Goal: Task Accomplishment & Management: Use online tool/utility

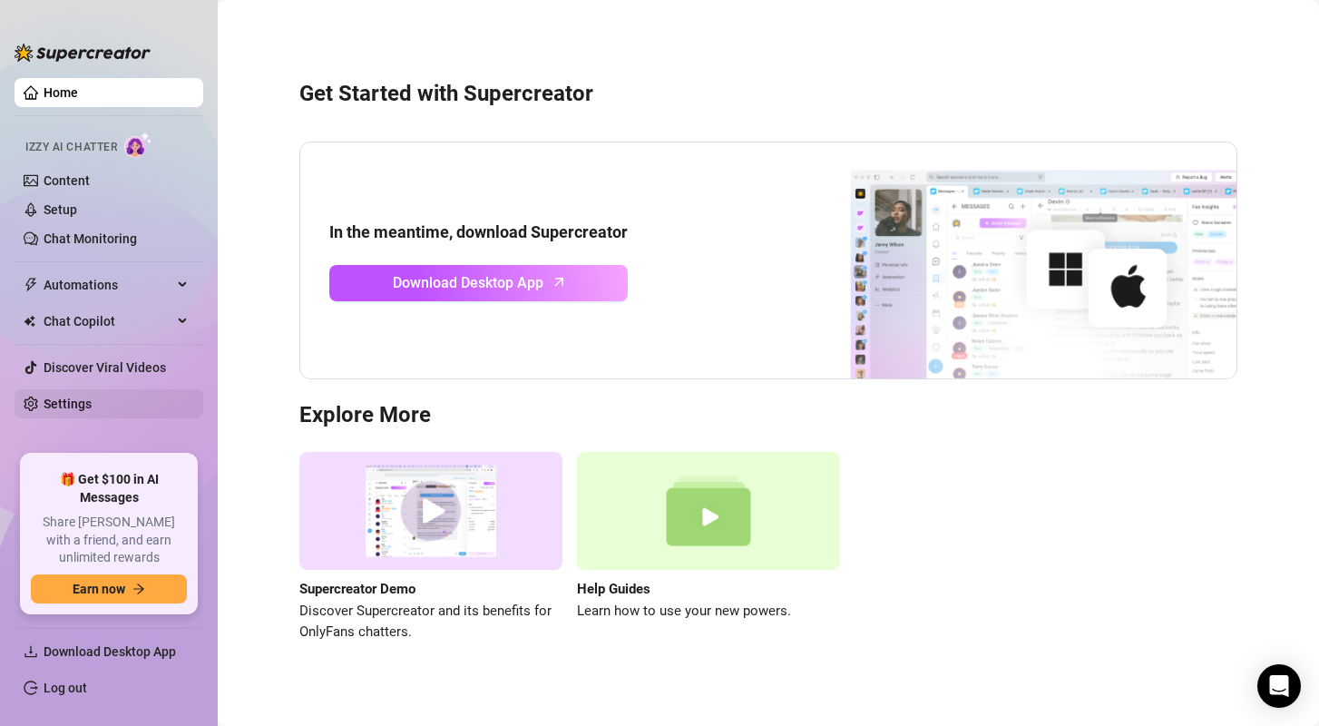
click at [92, 402] on link "Settings" at bounding box center [68, 403] width 48 height 15
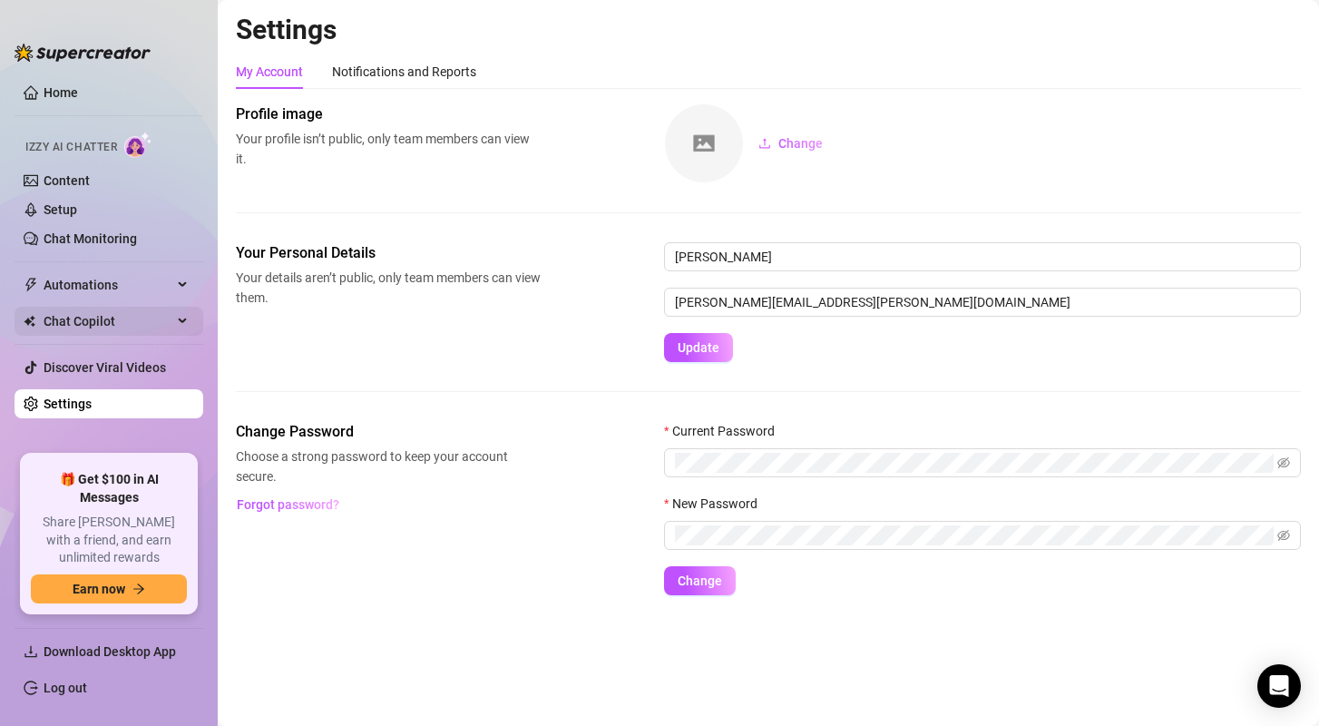
click at [90, 315] on span "Chat Copilot" at bounding box center [108, 321] width 129 height 29
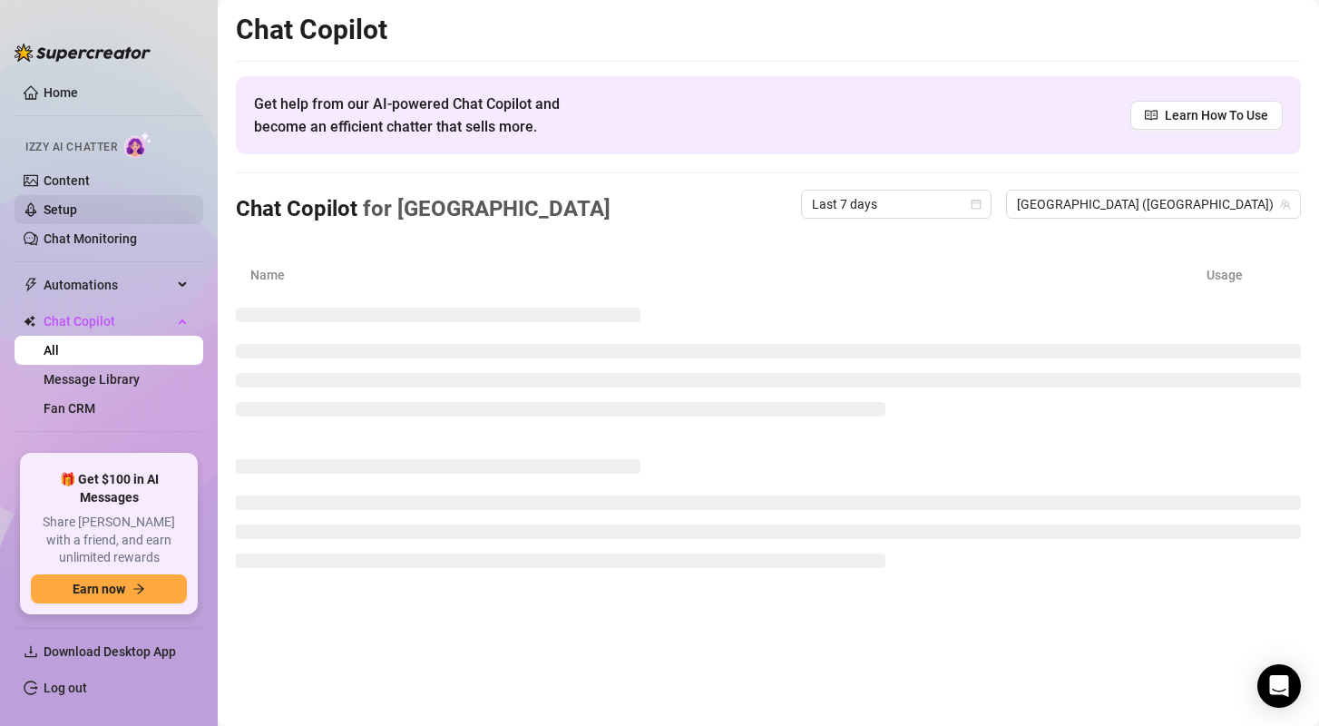
click at [63, 209] on link "Setup" at bounding box center [61, 209] width 34 height 15
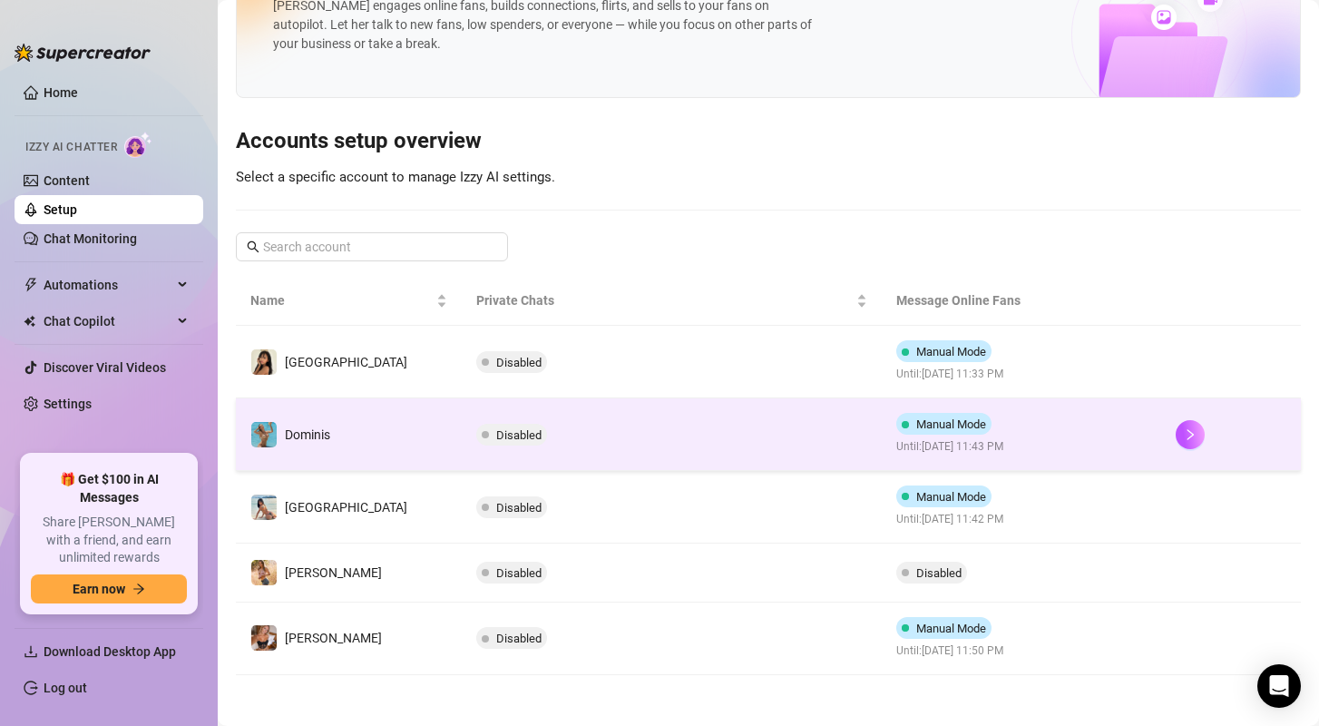
scroll to position [71, 0]
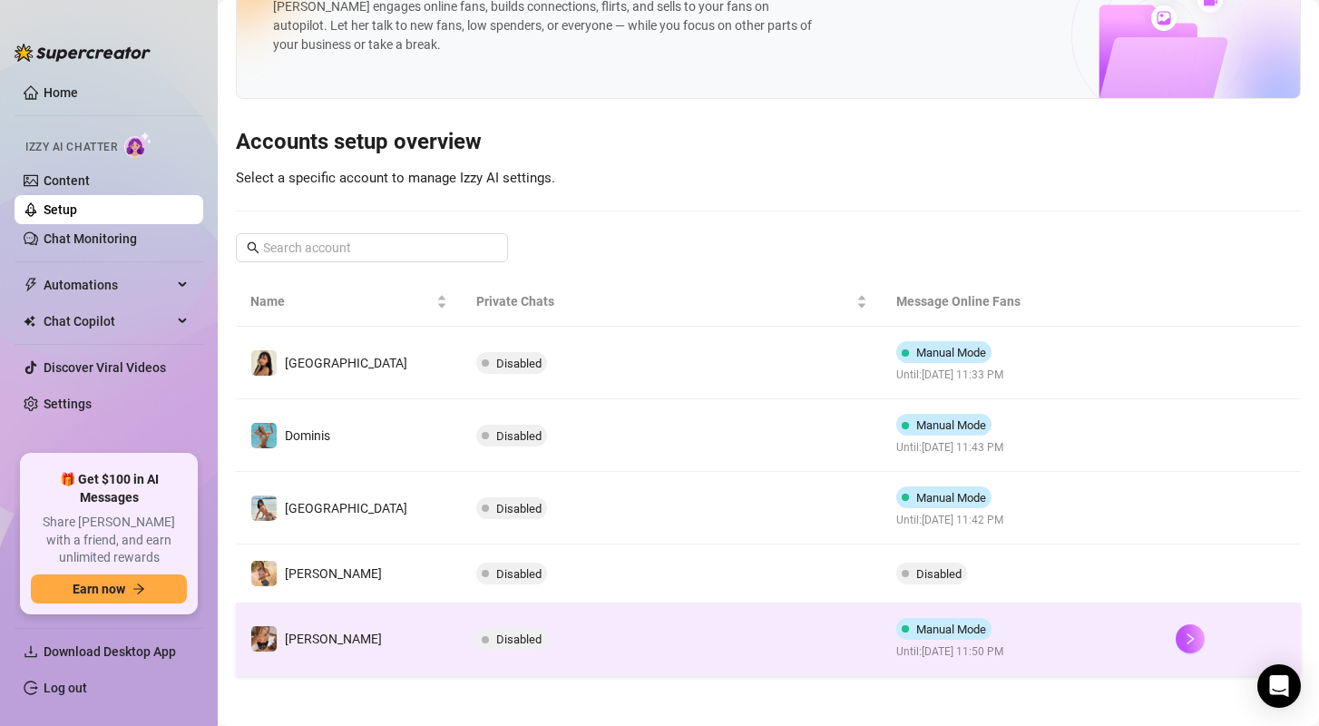
click at [341, 617] on td "[PERSON_NAME]" at bounding box center [349, 639] width 226 height 73
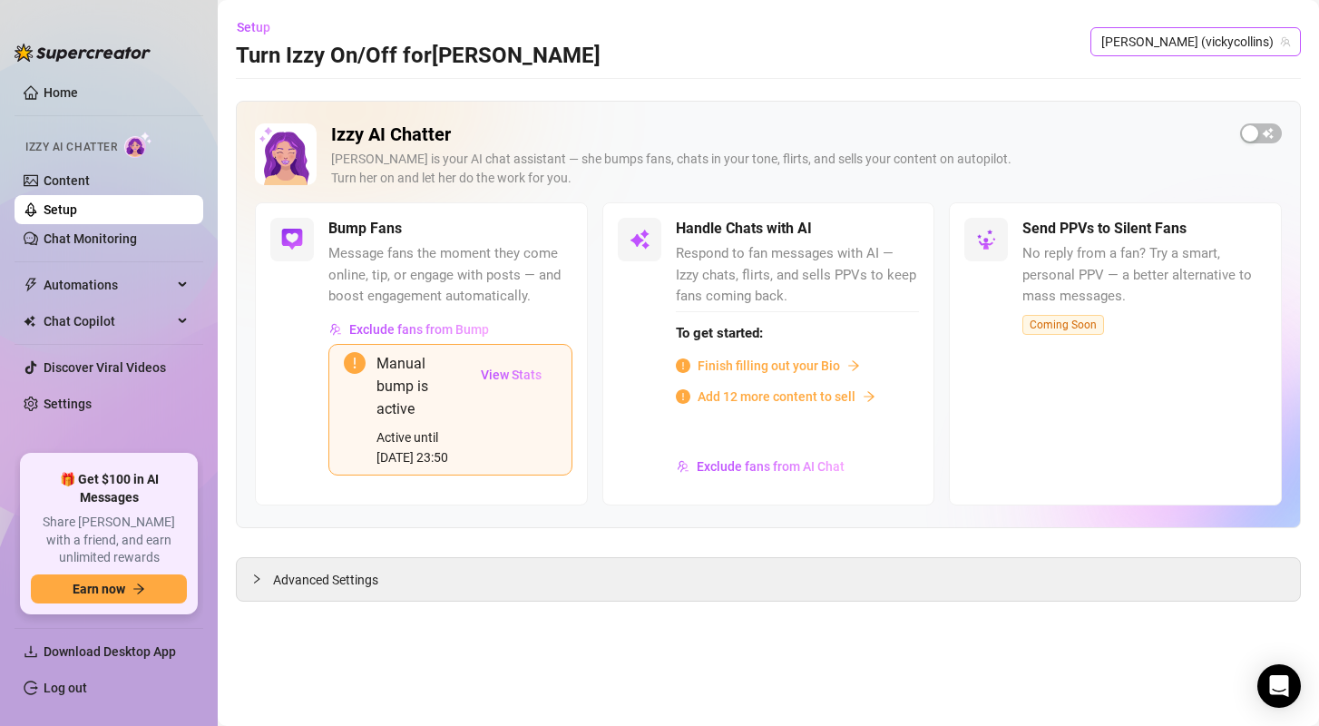
click at [1222, 43] on span "[PERSON_NAME] (vickycollins)" at bounding box center [1195, 41] width 189 height 27
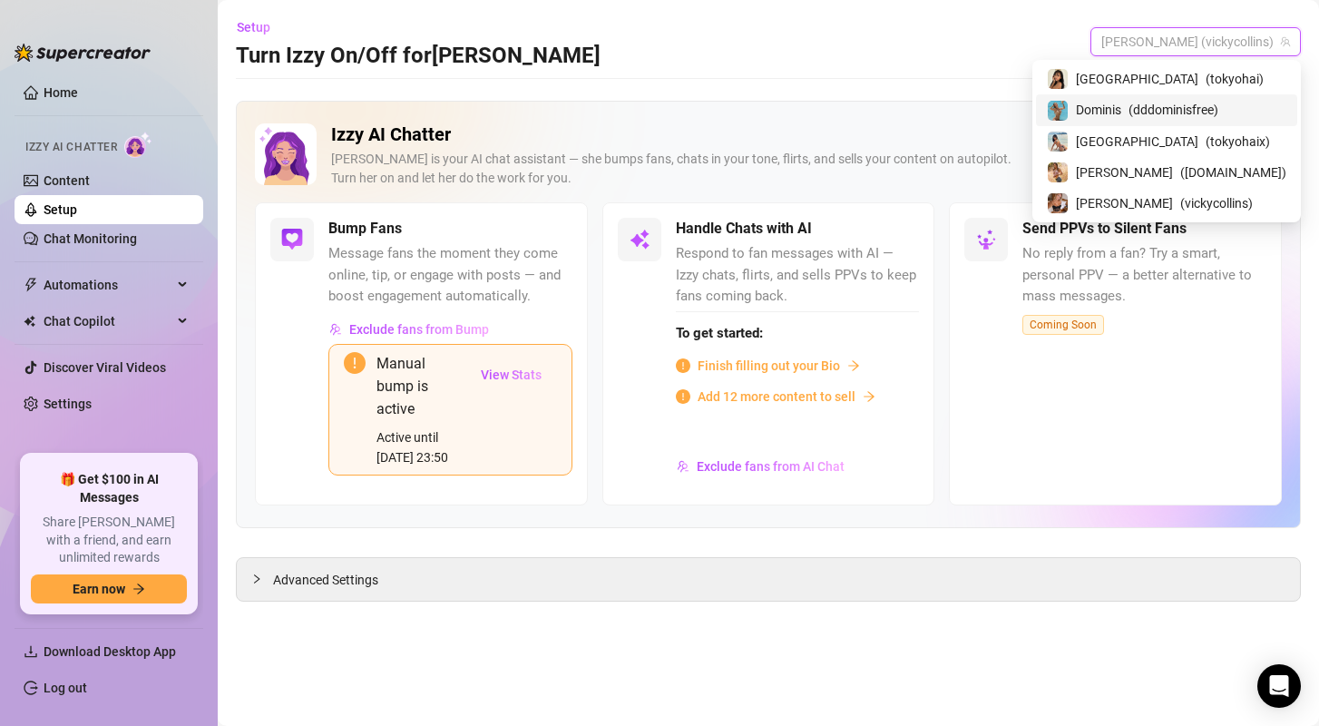
click at [1121, 110] on span "Dominis" at bounding box center [1098, 110] width 45 height 20
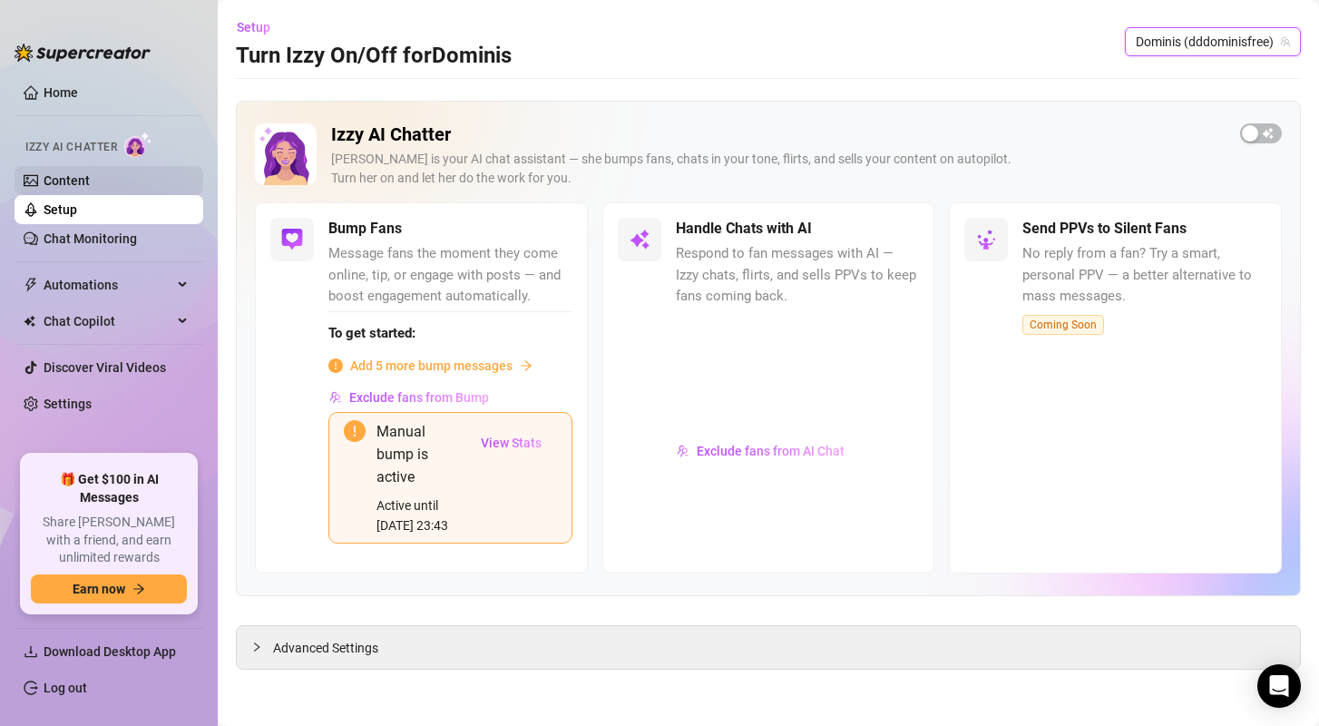
click at [55, 181] on link "Content" at bounding box center [67, 180] width 46 height 15
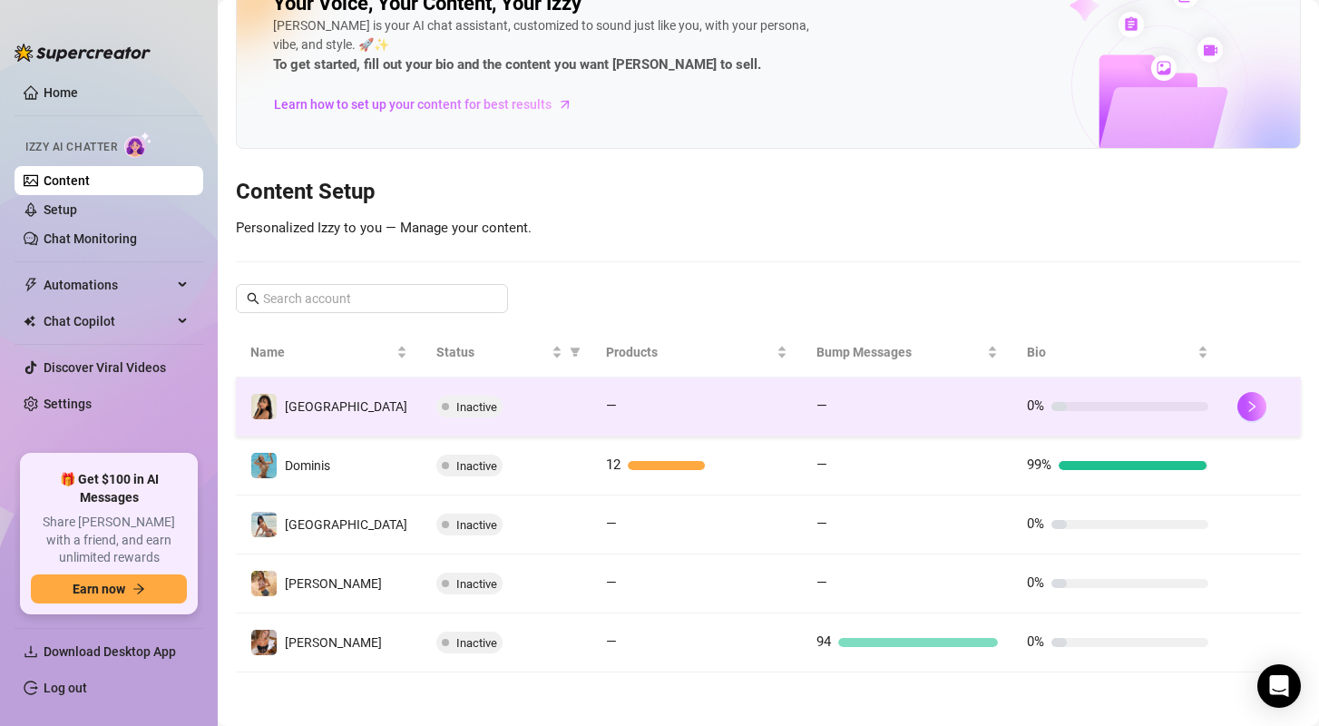
scroll to position [51, 0]
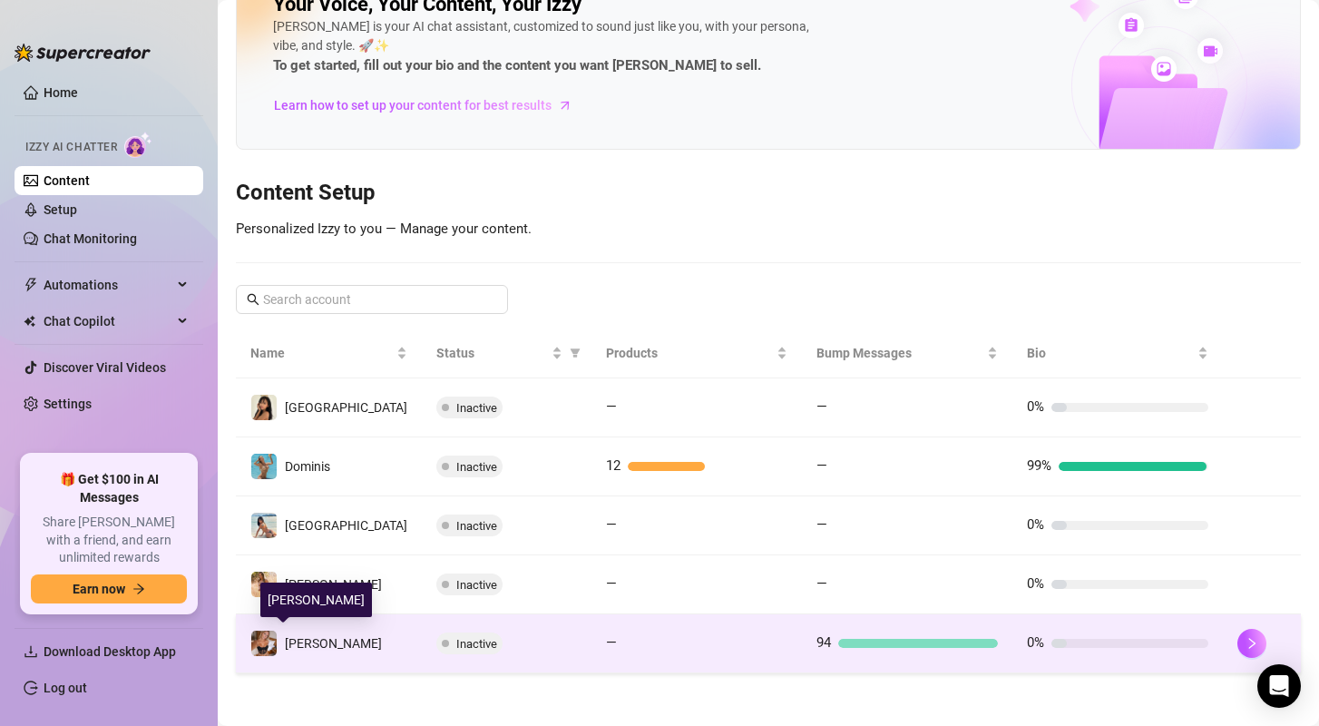
click at [269, 644] on img at bounding box center [263, 642] width 25 height 25
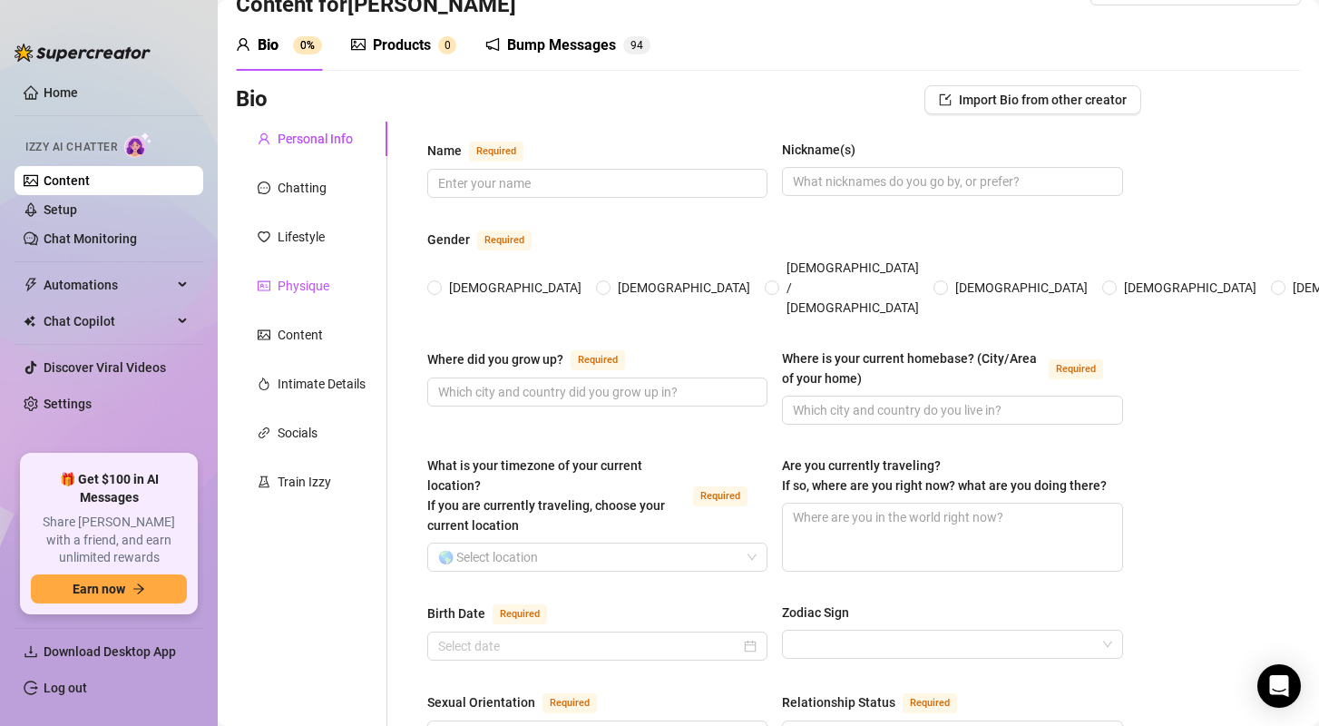
click at [288, 291] on div "Physique" at bounding box center [304, 286] width 52 height 20
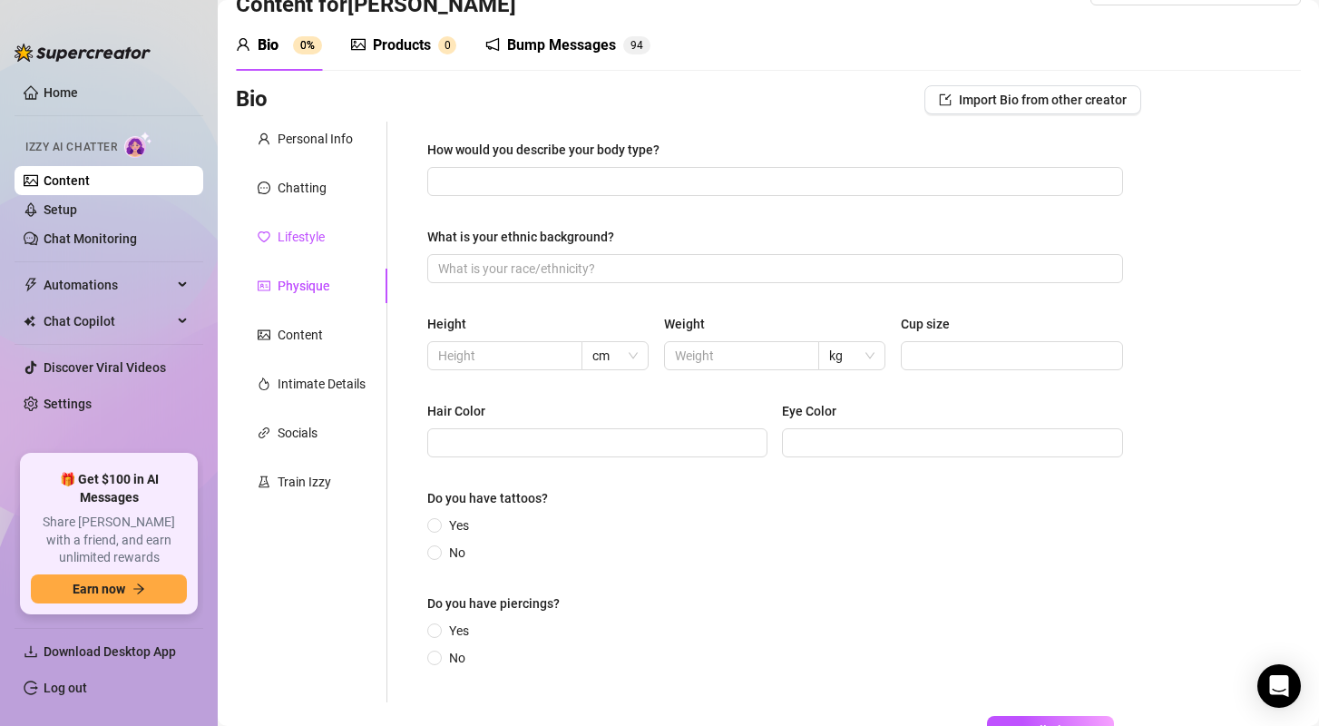
click at [285, 238] on div "Lifestyle" at bounding box center [301, 237] width 47 height 20
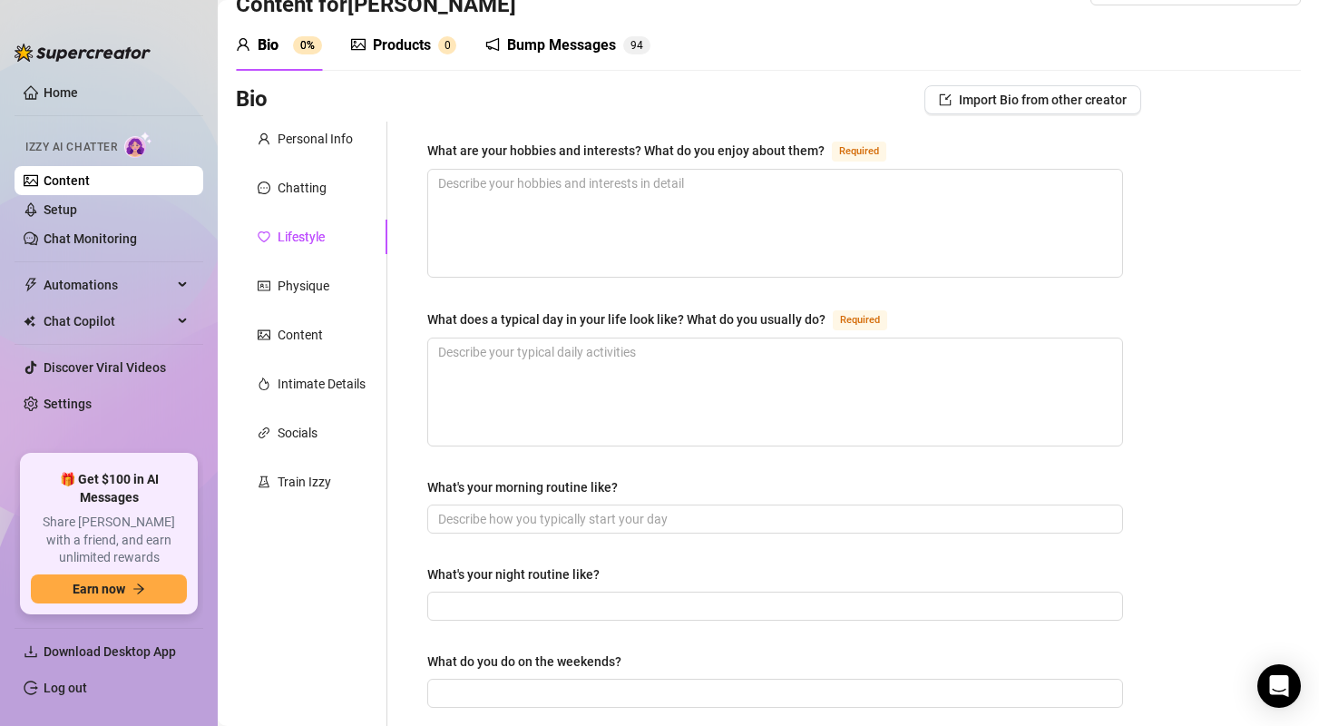
click at [385, 40] on div "Products" at bounding box center [402, 45] width 58 height 22
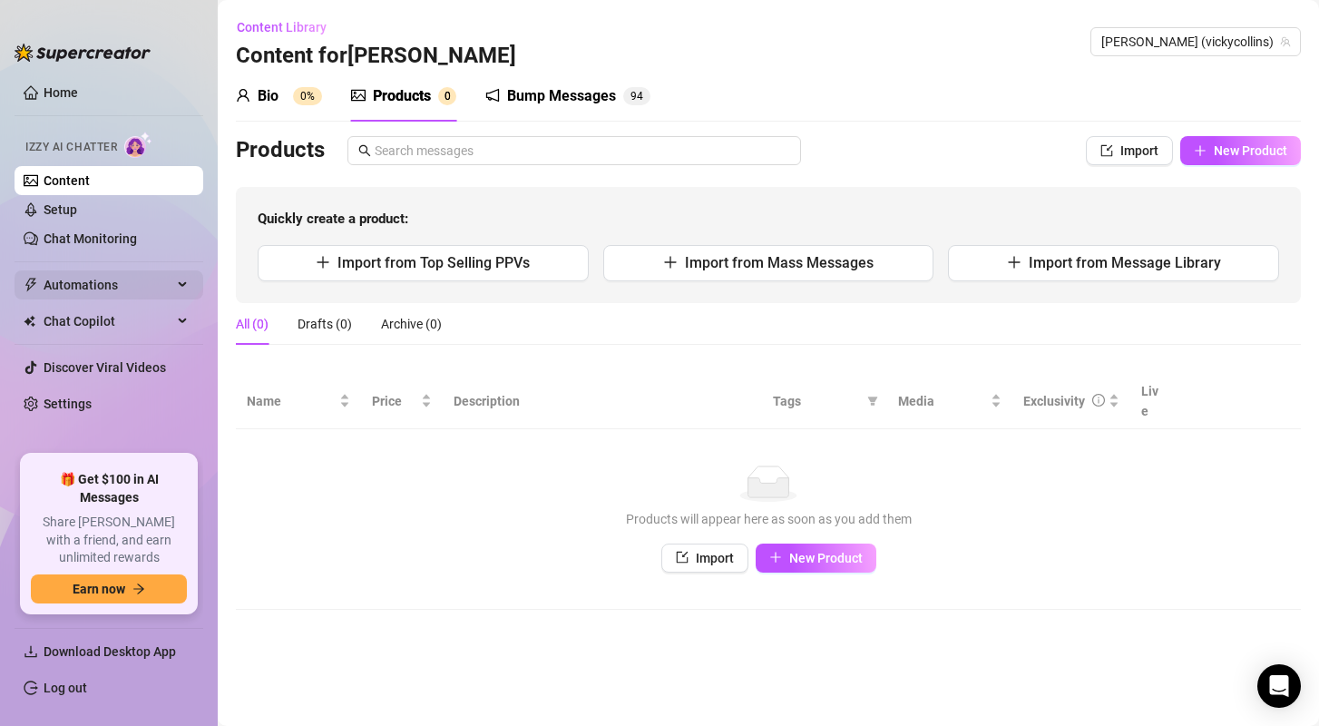
click at [190, 271] on div "Automations" at bounding box center [109, 284] width 189 height 29
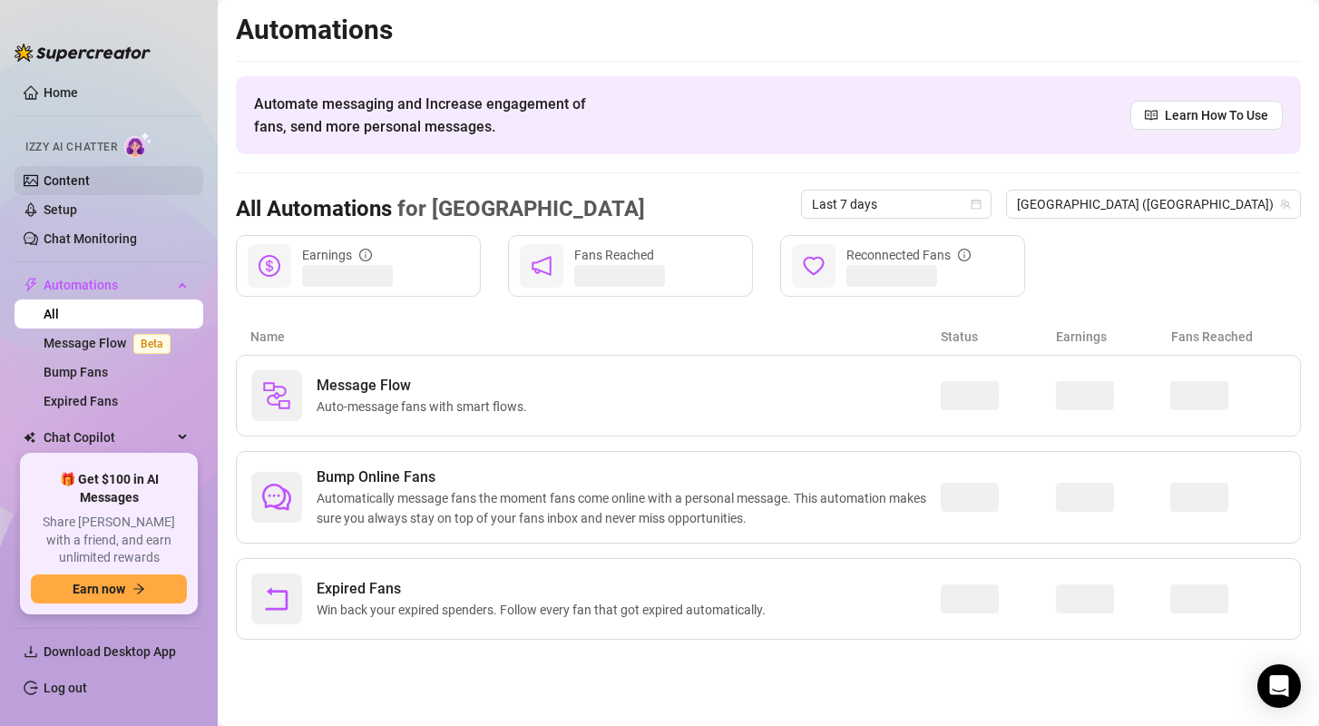
click at [53, 177] on link "Content" at bounding box center [67, 180] width 46 height 15
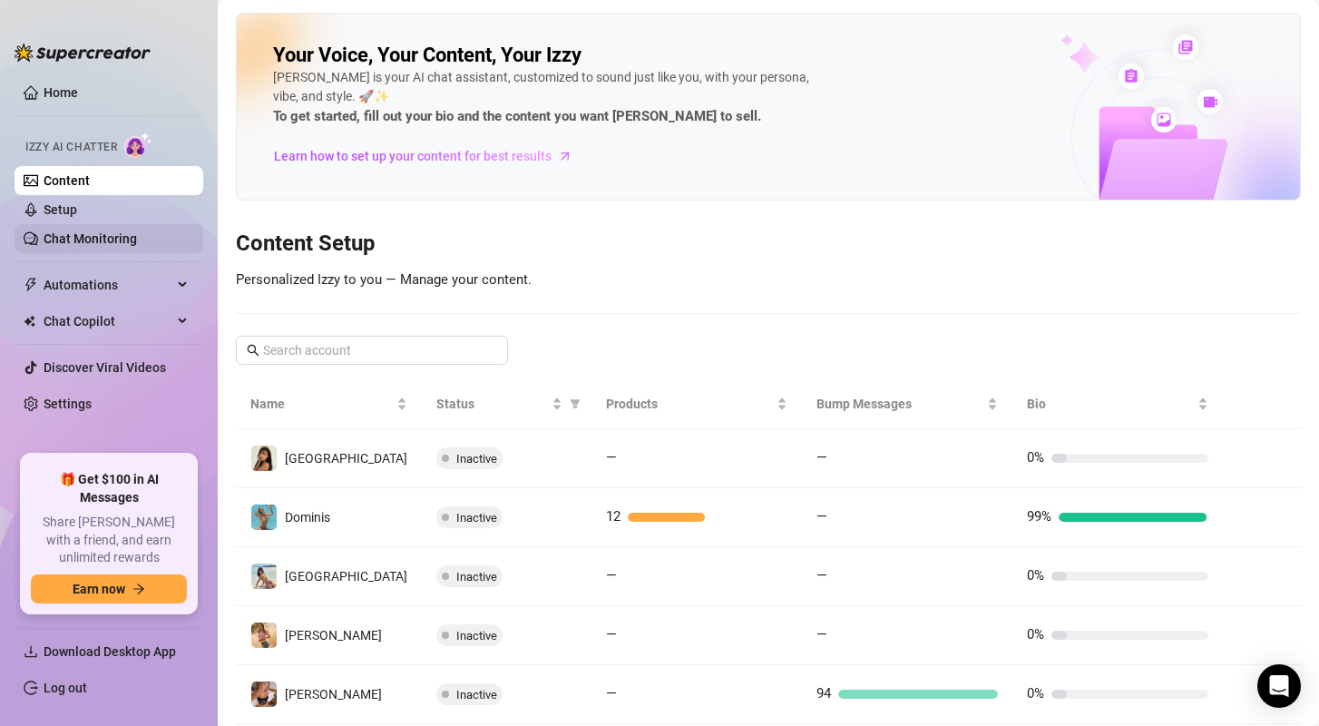
click at [83, 231] on link "Chat Monitoring" at bounding box center [90, 238] width 93 height 15
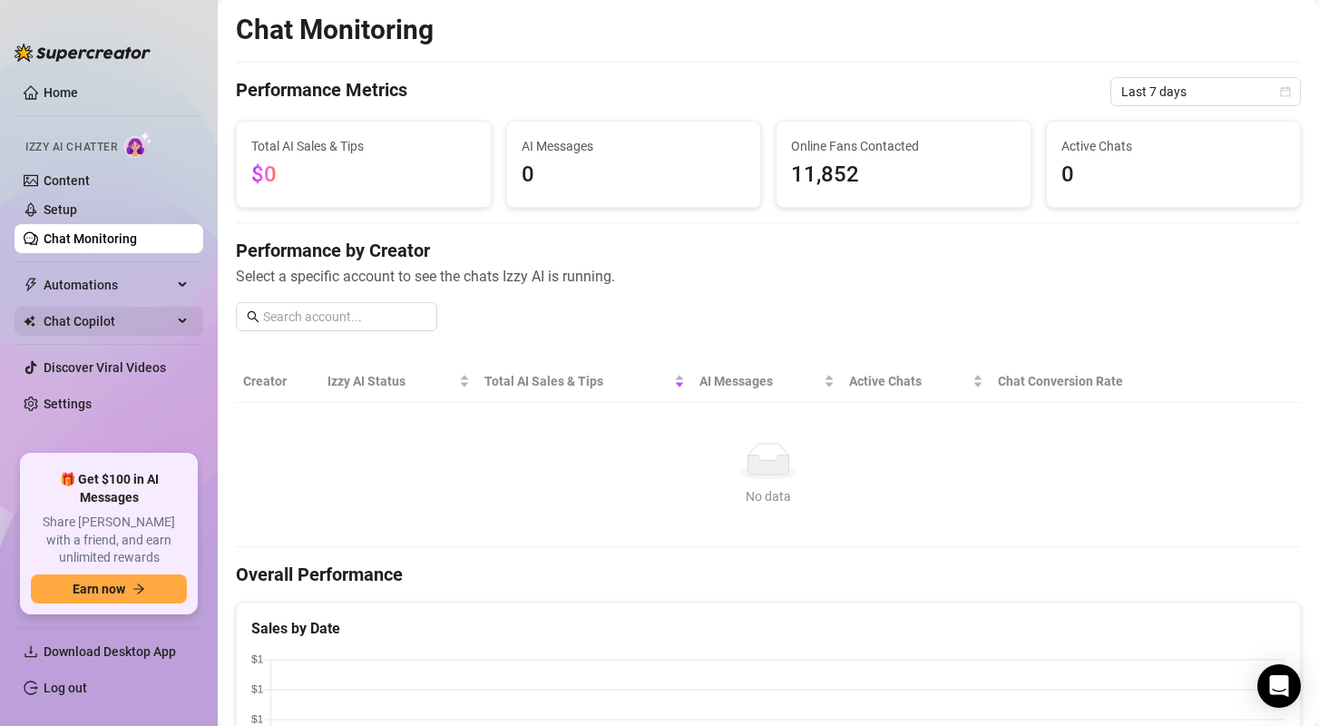
click at [188, 316] on div "Chat Copilot" at bounding box center [109, 321] width 189 height 29
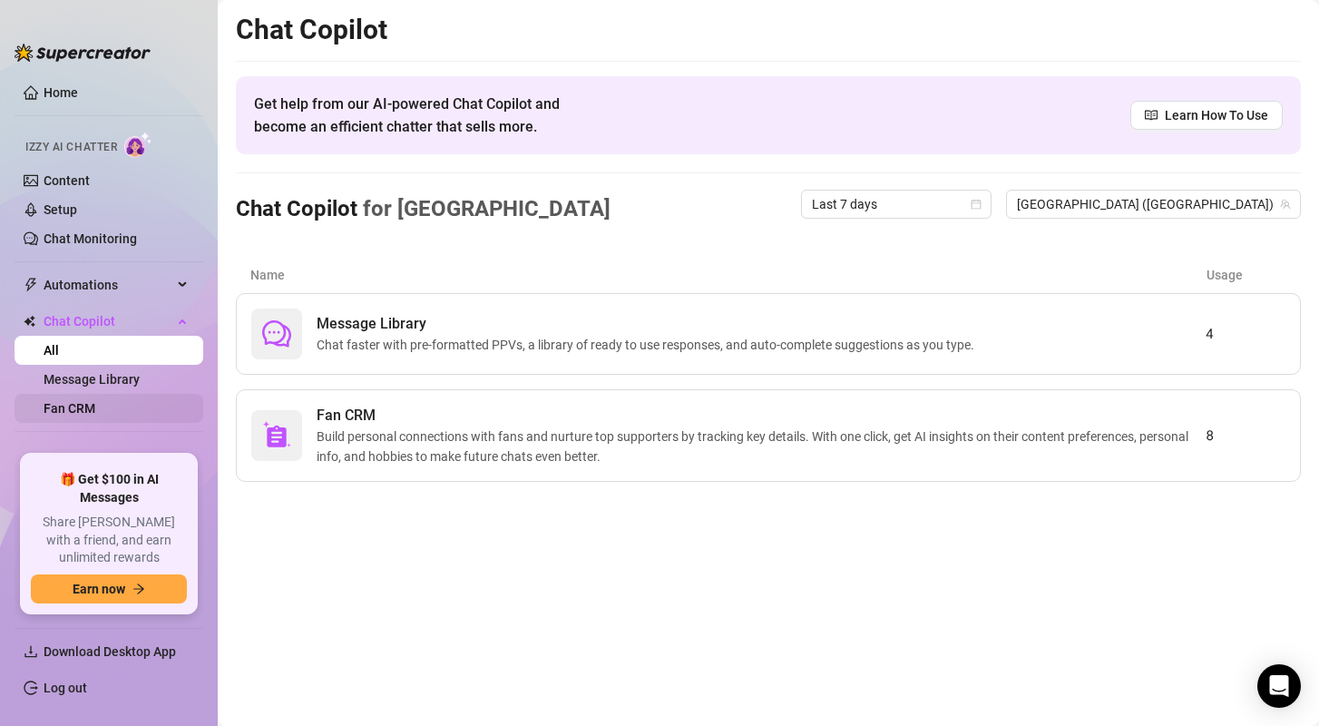
click at [93, 414] on link "Fan CRM" at bounding box center [70, 408] width 52 height 15
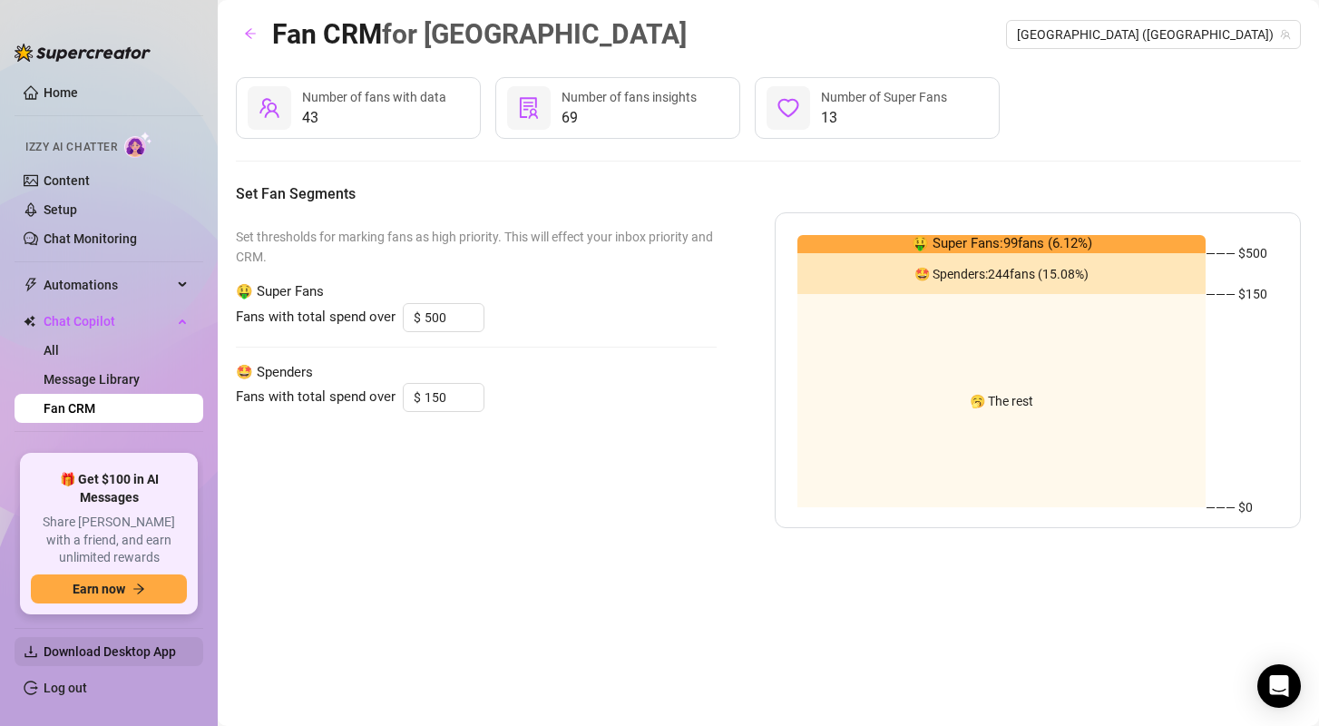
click at [119, 650] on span "Download Desktop App" at bounding box center [110, 651] width 132 height 15
